Goal: Task Accomplishment & Management: Manage account settings

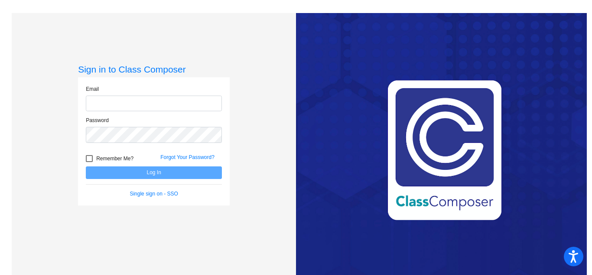
click at [172, 110] on input "email" at bounding box center [154, 103] width 136 height 16
type input "[EMAIL_ADDRESS][DOMAIN_NAME]"
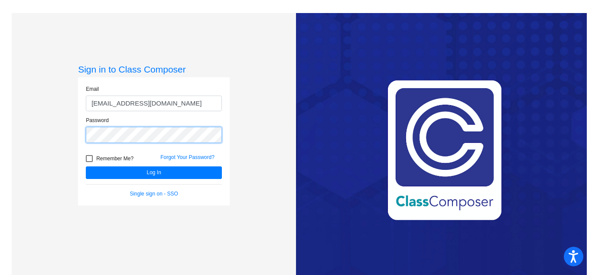
click at [86, 166] on button "Log In" at bounding box center [154, 172] width 136 height 13
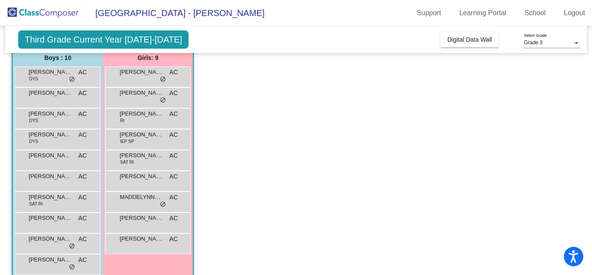
scroll to position [77, 0]
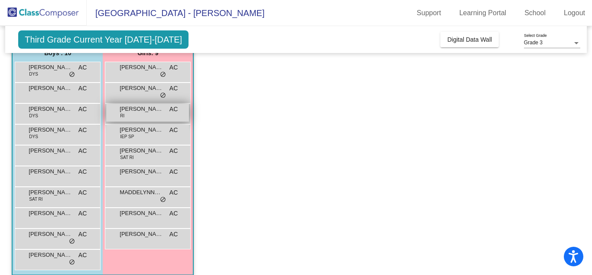
click at [147, 113] on span "[PERSON_NAME]" at bounding box center [141, 109] width 43 height 9
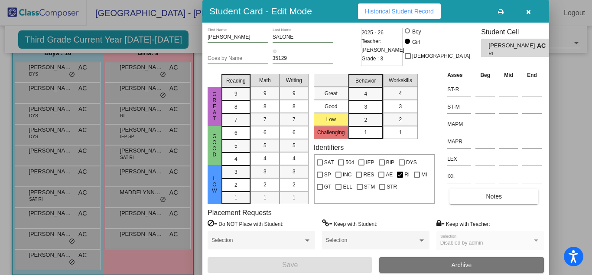
click at [432, 17] on button "Historical Student Record" at bounding box center [399, 11] width 83 height 16
click at [530, 16] on button "button" at bounding box center [529, 11] width 28 height 16
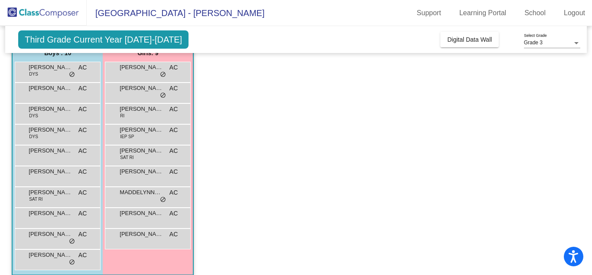
click at [555, 43] on div "Grade 3" at bounding box center [548, 43] width 49 height 6
click at [124, 38] on div at bounding box center [296, 137] width 592 height 275
click at [464, 42] on span "Digital Data Wall" at bounding box center [470, 39] width 45 height 7
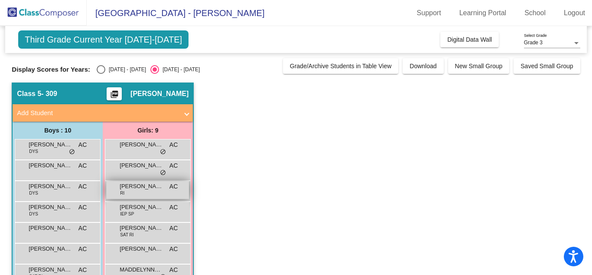
click at [157, 187] on span "[PERSON_NAME]" at bounding box center [141, 186] width 43 height 9
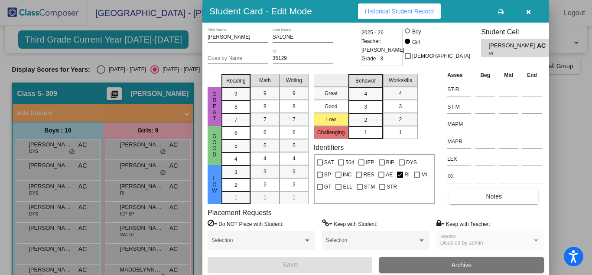
drag, startPoint x: 592, startPoint y: 121, endPoint x: 592, endPoint y: 163, distance: 42.5
click at [592, 163] on div at bounding box center [296, 137] width 592 height 275
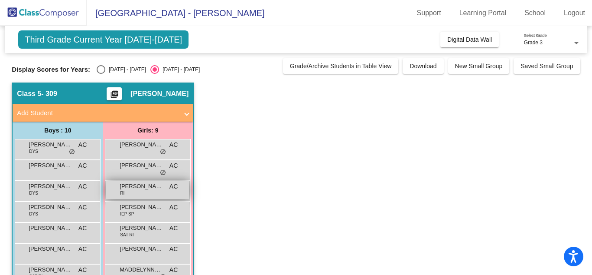
click at [140, 190] on div "[PERSON_NAME] RI AC lock do_not_disturb_alt" at bounding box center [147, 190] width 83 height 18
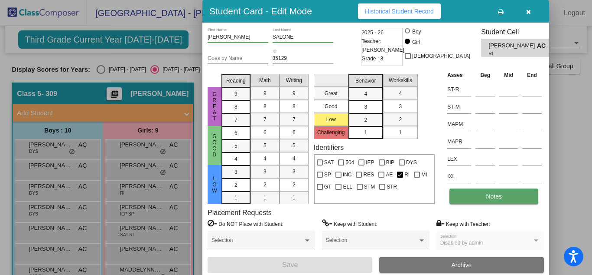
click at [509, 193] on button "Notes" at bounding box center [494, 196] width 89 height 16
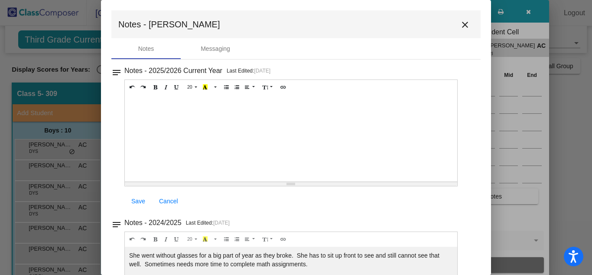
click at [464, 24] on mat-icon "close" at bounding box center [465, 25] width 10 height 10
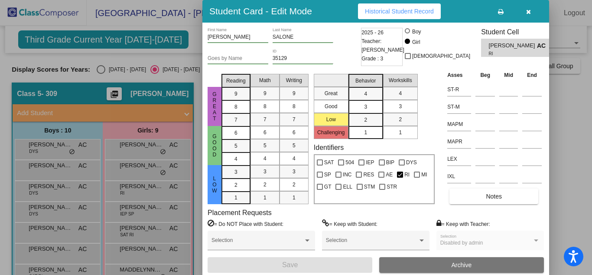
click at [531, 12] on button "button" at bounding box center [529, 11] width 28 height 16
